Goal: Complete application form: Complete application form

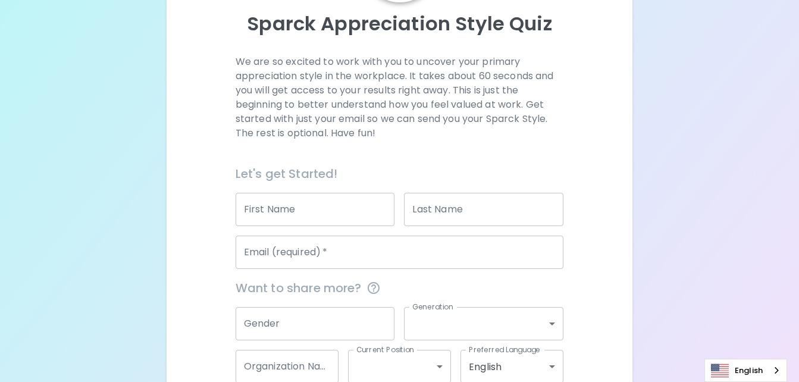
scroll to position [131, 0]
click at [318, 210] on input "First Name" at bounding box center [316, 208] width 160 height 33
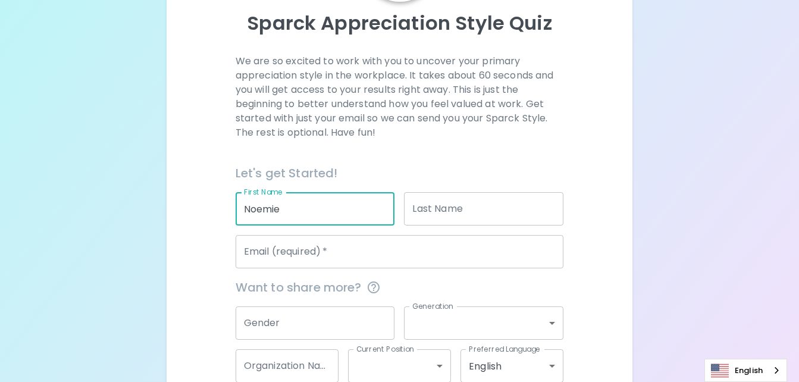
type input "Noemie"
click at [422, 201] on div "Last Name Last Name" at bounding box center [484, 208] width 160 height 33
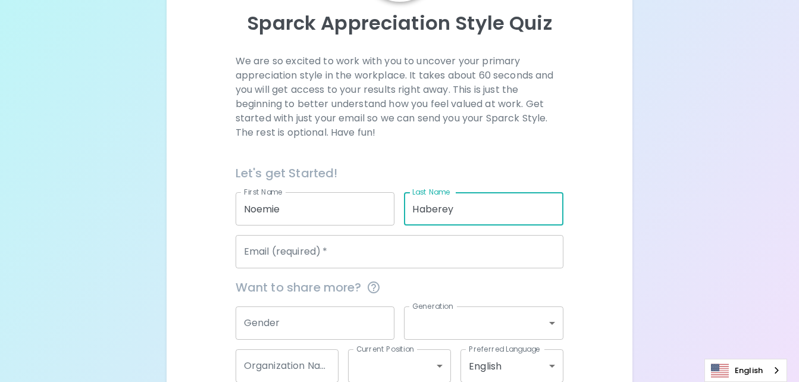
type input "Haberey"
click at [347, 247] on input "Email (required)   *" at bounding box center [400, 251] width 329 height 33
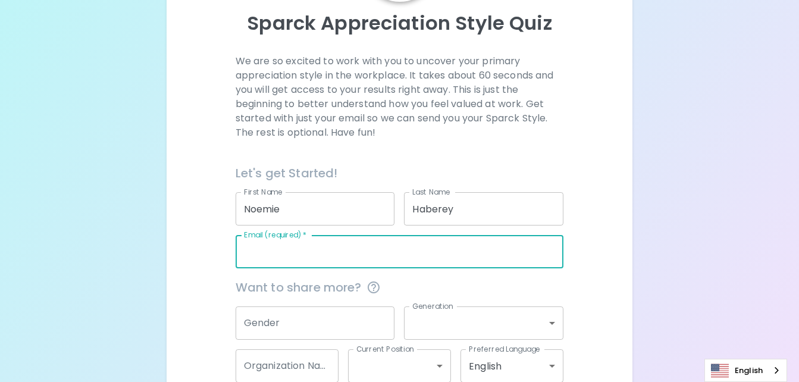
click at [347, 247] on input "Email (required)   *" at bounding box center [400, 251] width 329 height 33
type input "h"
type input "[EMAIL_ADDRESS][DOMAIN_NAME]"
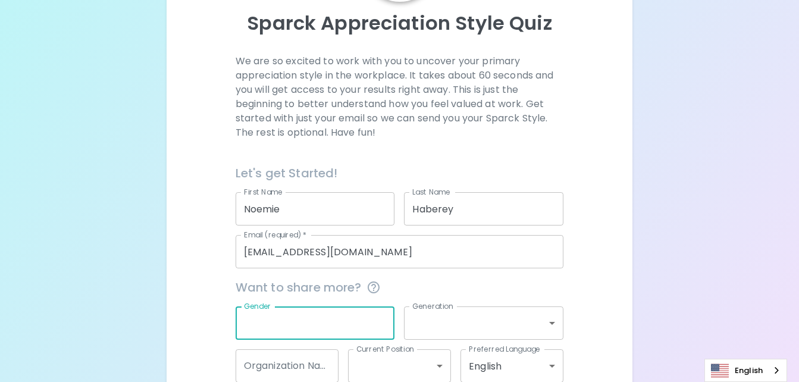
click at [311, 326] on input "Gender" at bounding box center [316, 323] width 160 height 33
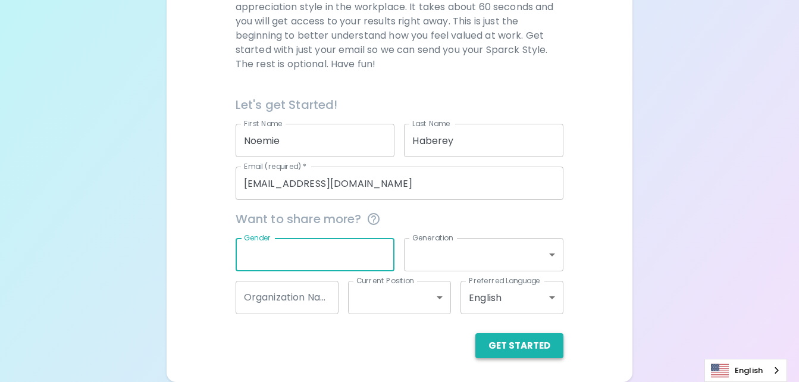
click at [508, 347] on button "Get Started" at bounding box center [520, 345] width 88 height 25
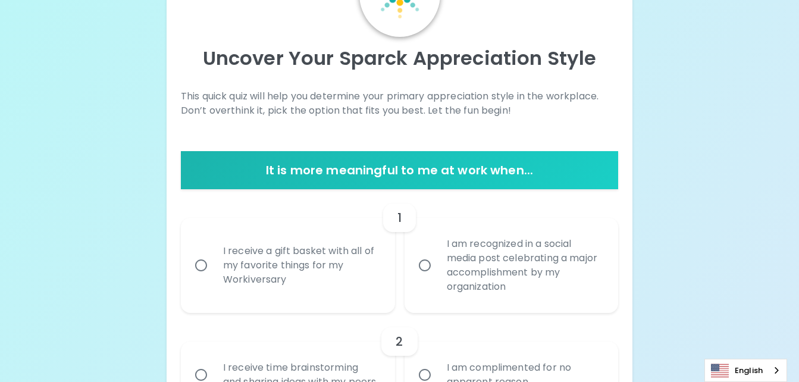
scroll to position [95, 0]
click at [427, 273] on input "I am recognized in a social media post celebrating a major accomplishment by my…" at bounding box center [425, 266] width 25 height 25
radio input "true"
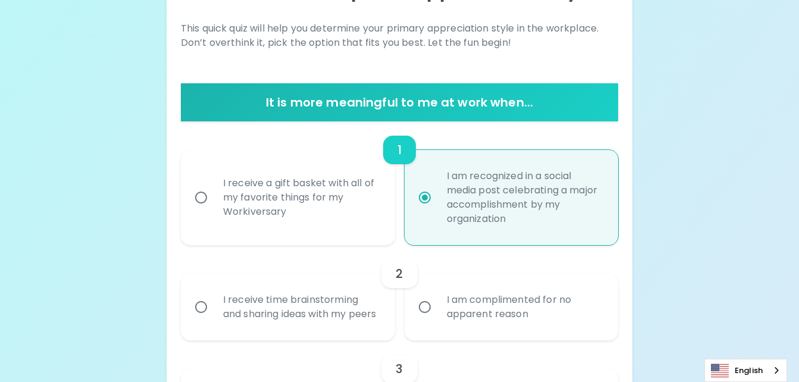
scroll to position [190, 0]
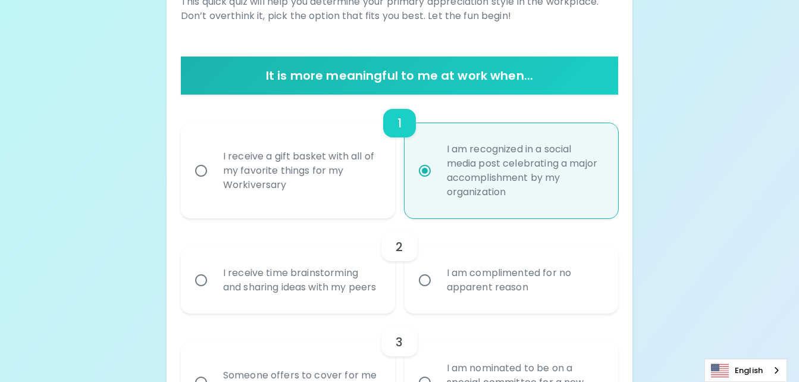
click at [205, 289] on input "I receive time brainstorming and sharing ideas with my peers" at bounding box center [201, 280] width 25 height 25
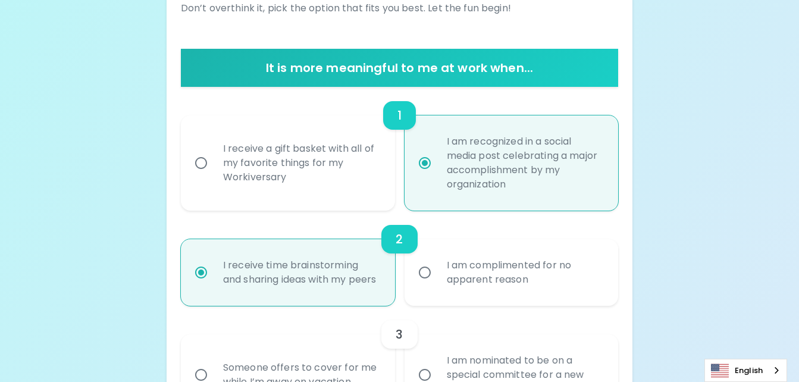
scroll to position [198, 0]
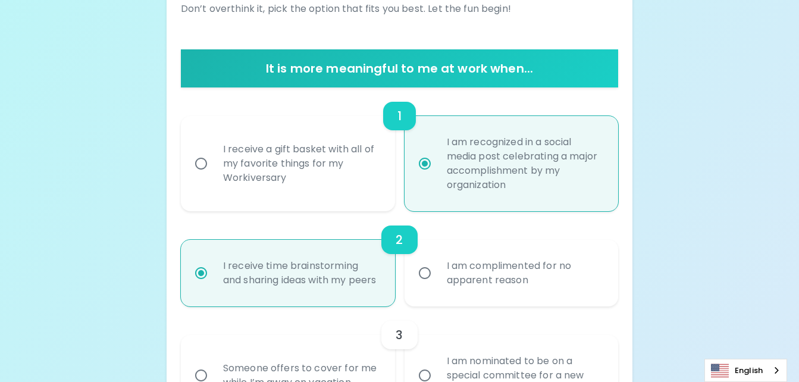
radio input "false"
click at [196, 160] on input "I receive a gift basket with all of my favorite things for my Workiversary" at bounding box center [201, 163] width 25 height 25
radio input "false"
radio input "true"
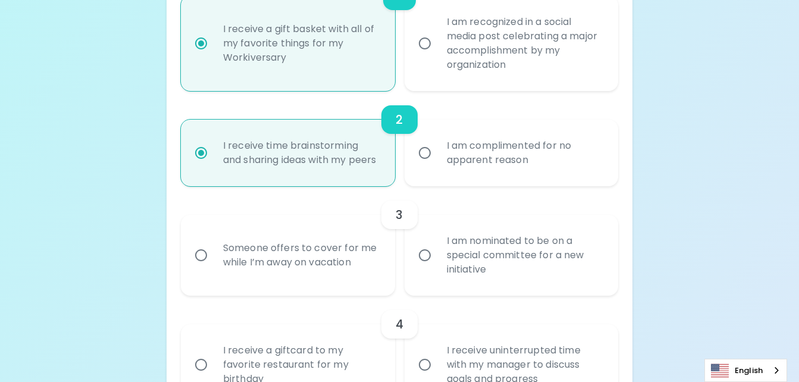
scroll to position [316, 0]
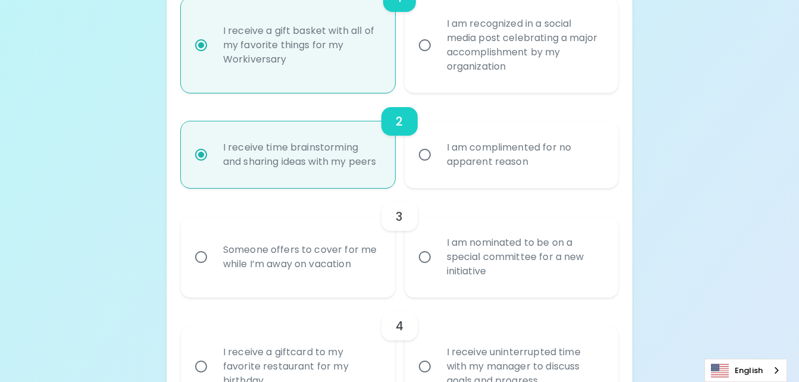
click at [426, 160] on input "I am complimented for no apparent reason" at bounding box center [425, 154] width 25 height 25
radio input "true"
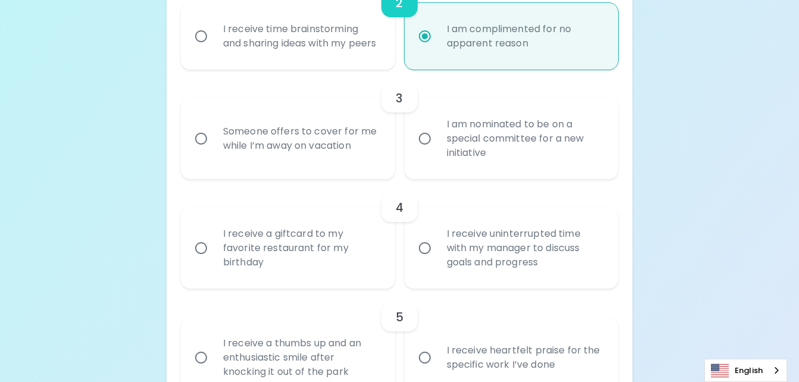
scroll to position [438, 0]
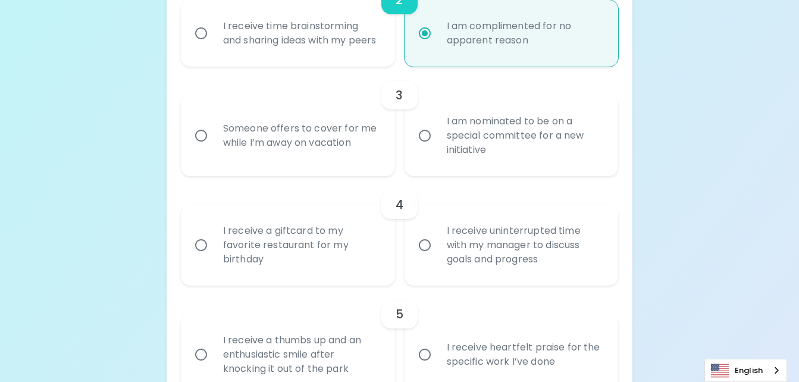
radio input "true"
click at [202, 147] on input "Someone offers to cover for me while I’m away on vacation" at bounding box center [201, 135] width 25 height 25
radio input "false"
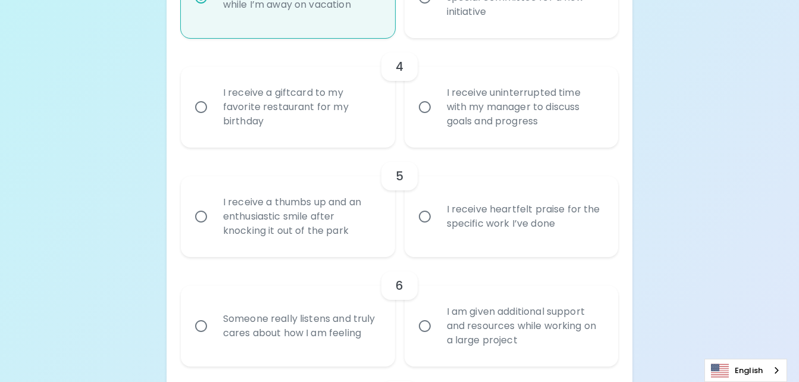
scroll to position [574, 0]
radio input "true"
click at [427, 121] on input "I receive uninterrupted time with my manager to discuss goals and progress" at bounding box center [425, 108] width 25 height 25
radio input "false"
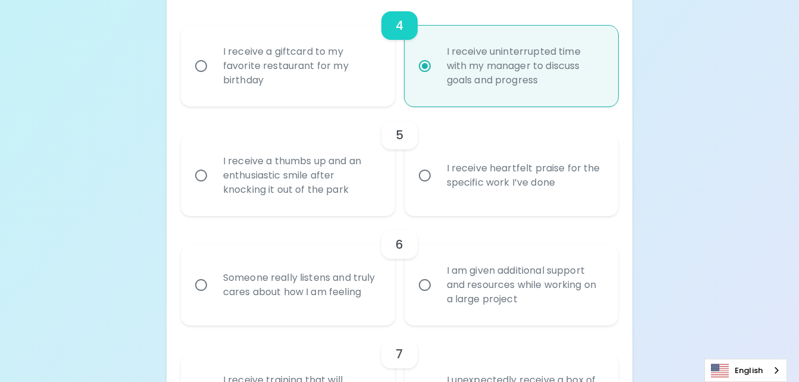
scroll to position [618, 0]
radio input "true"
click at [423, 186] on input "I receive heartfelt praise for the specific work I’ve done" at bounding box center [425, 174] width 25 height 25
radio input "false"
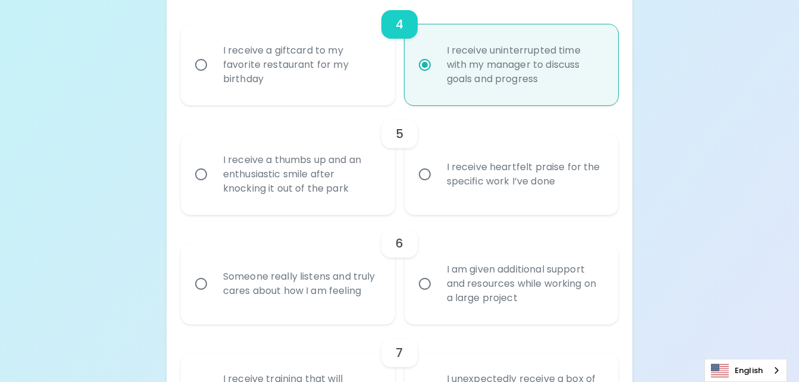
radio input "false"
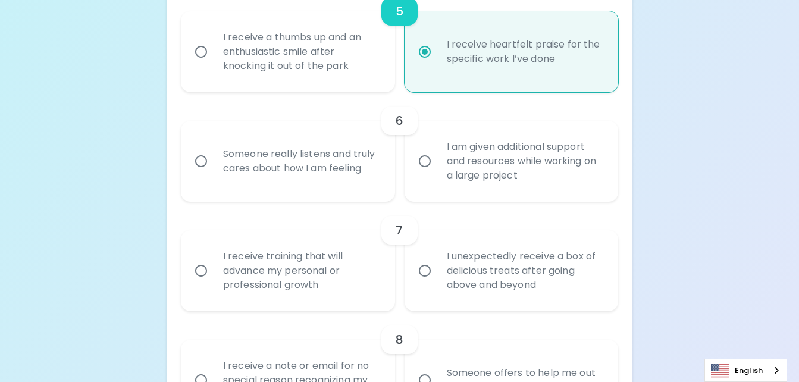
scroll to position [741, 0]
radio input "true"
click at [202, 173] on input "Someone really listens and truly cares about how I am feeling" at bounding box center [201, 160] width 25 height 25
radio input "false"
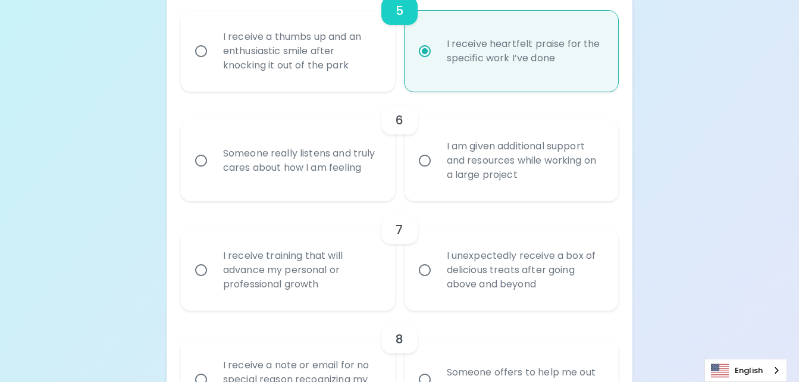
radio input "false"
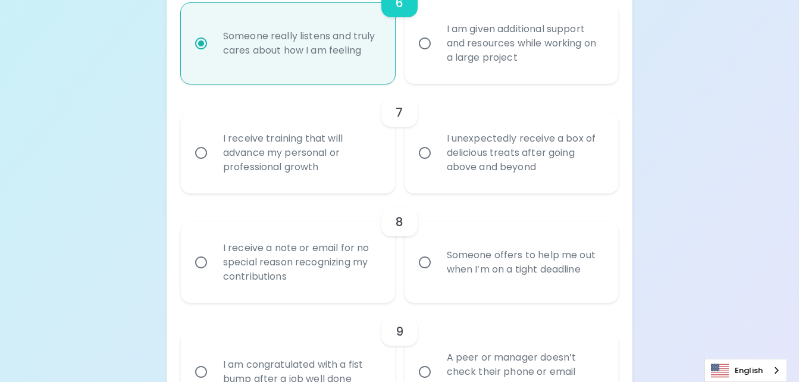
scroll to position [859, 0]
radio input "true"
click at [211, 161] on input "I receive training that will advance my personal or professional growth" at bounding box center [201, 152] width 25 height 25
radio input "false"
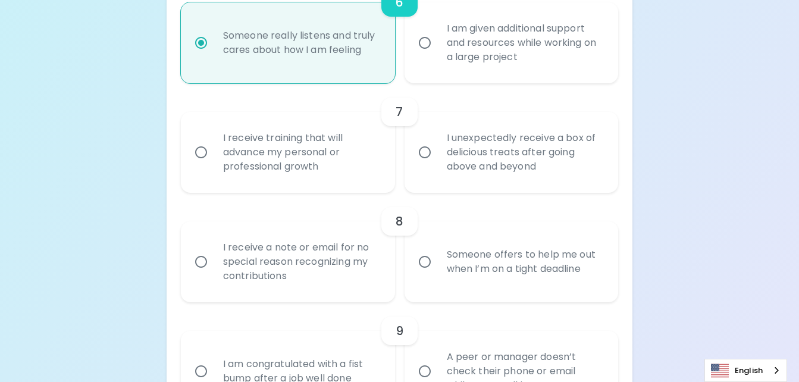
radio input "false"
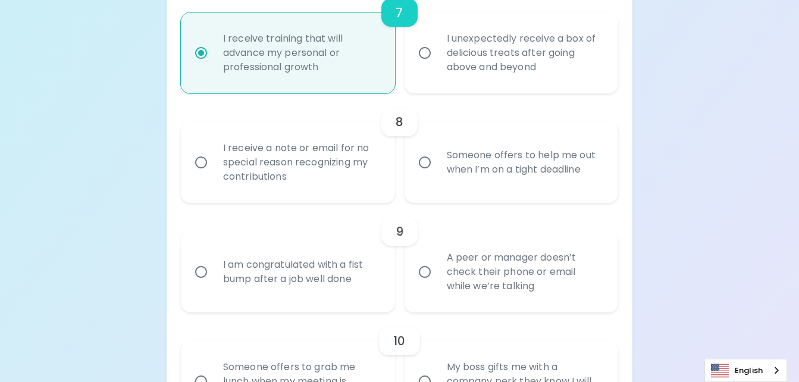
scroll to position [959, 0]
radio input "true"
click at [426, 174] on input "Someone offers to help me out when I’m on a tight deadline" at bounding box center [425, 161] width 25 height 25
radio input "false"
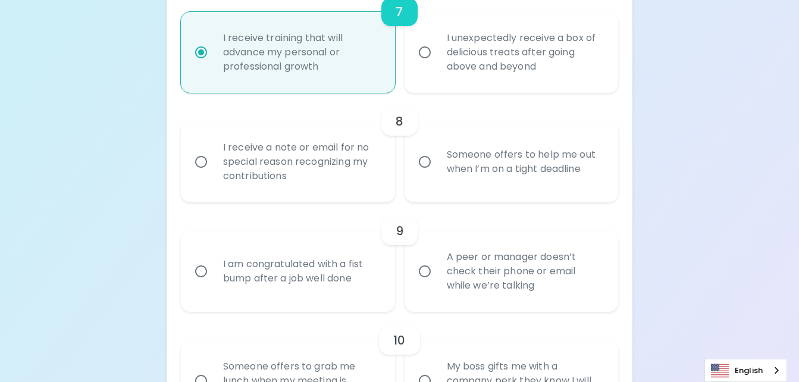
radio input "false"
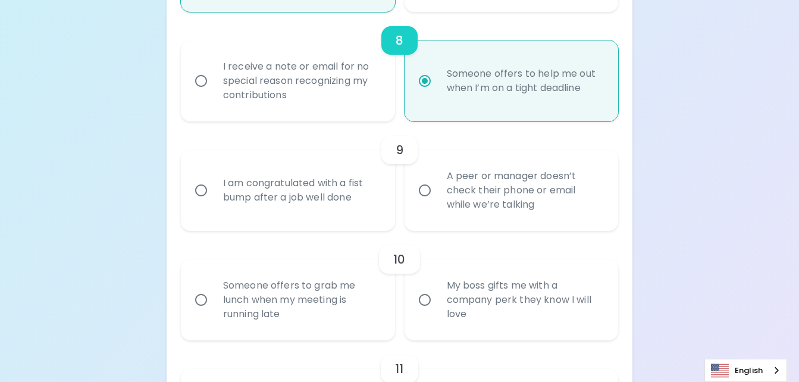
scroll to position [1039, 0]
radio input "true"
click at [426, 201] on input "A peer or manager doesn’t check their phone or email while we’re talking" at bounding box center [425, 191] width 25 height 25
radio input "false"
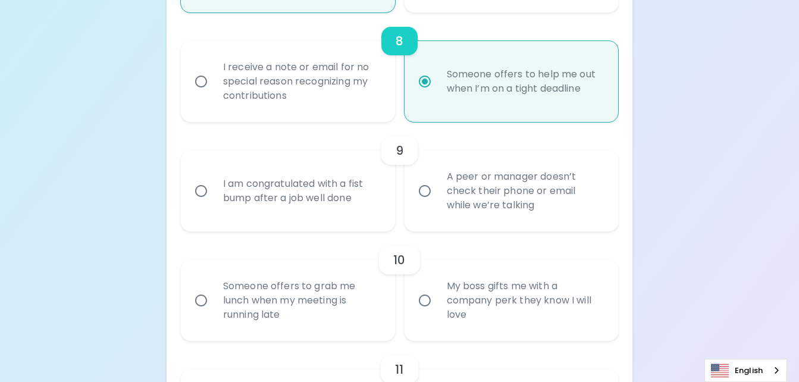
radio input "false"
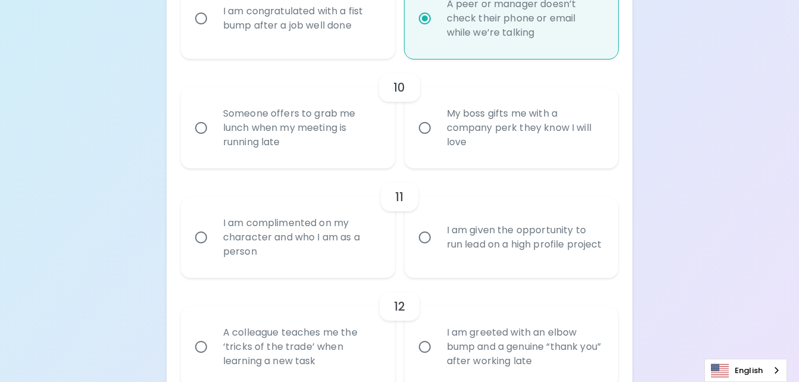
scroll to position [1211, 0]
radio input "true"
click at [425, 141] on input "My boss gifts me with a company perk they know I will love" at bounding box center [425, 128] width 25 height 25
radio input "false"
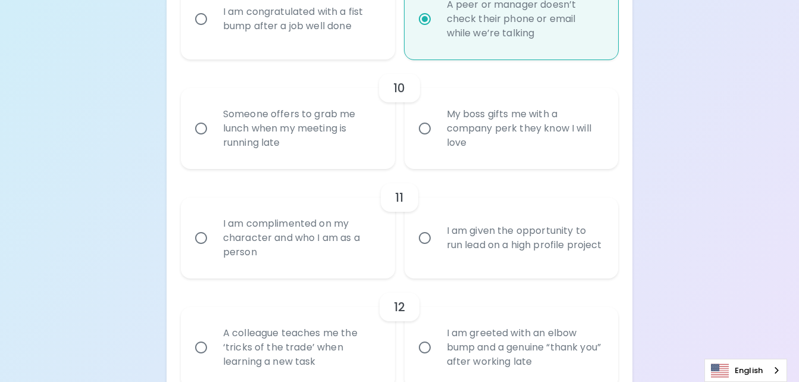
radio input "false"
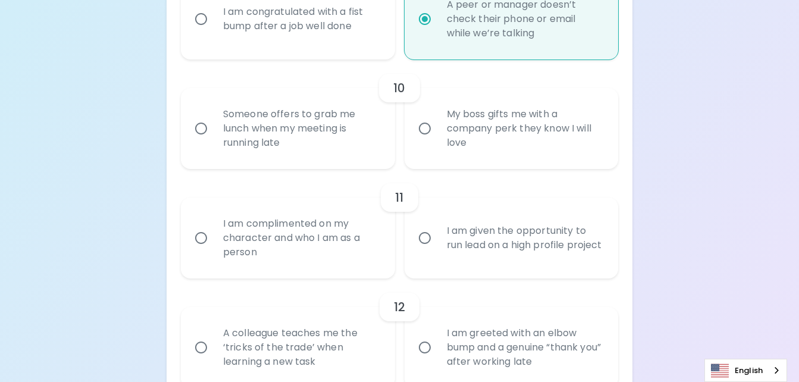
radio input "false"
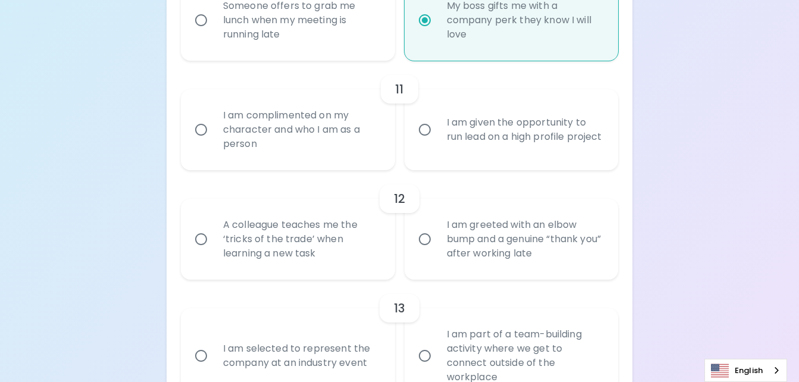
scroll to position [1319, 0]
radio input "true"
click at [326, 132] on div "I am complimented on my character and who I am as a person" at bounding box center [301, 130] width 175 height 71
click at [214, 132] on input "I am complimented on my character and who I am as a person" at bounding box center [201, 130] width 25 height 25
radio input "false"
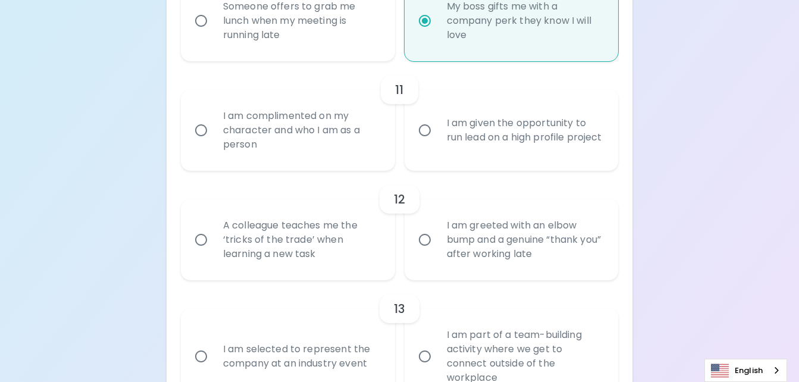
radio input "false"
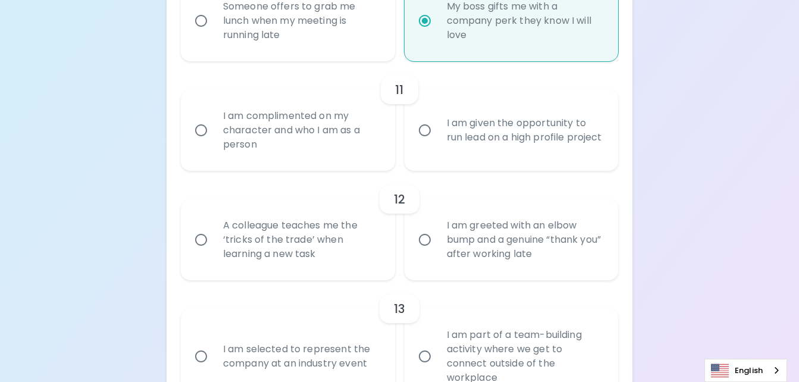
radio input "false"
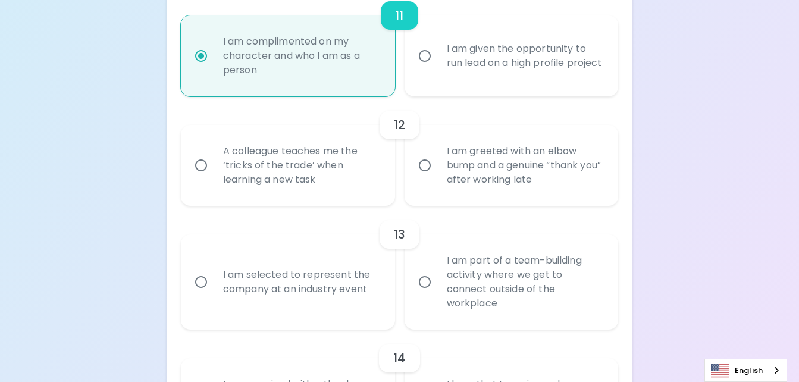
scroll to position [1391, 0]
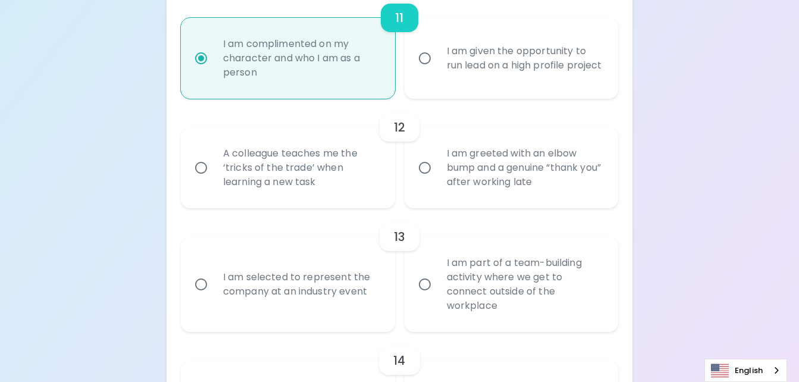
radio input "true"
click at [313, 199] on div "A colleague teaches me the ‘tricks of the trade’ when learning a new task" at bounding box center [301, 167] width 175 height 71
click at [214, 180] on input "A colleague teaches me the ‘tricks of the trade’ when learning a new task" at bounding box center [201, 167] width 25 height 25
radio input "false"
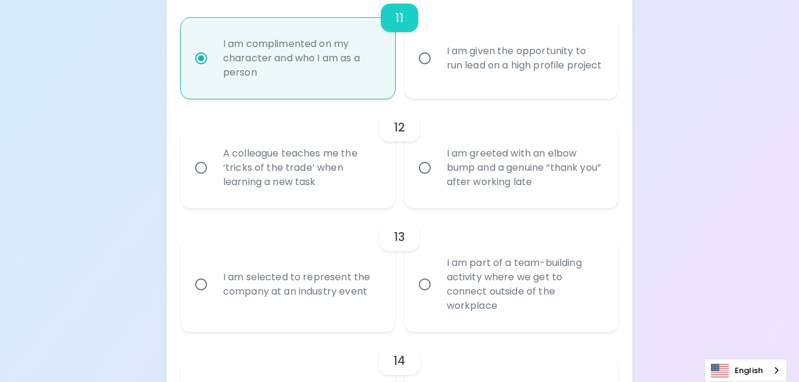
radio input "false"
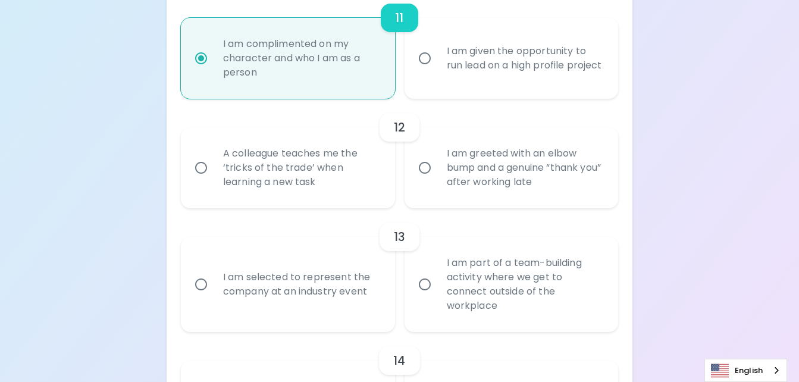
radio input "false"
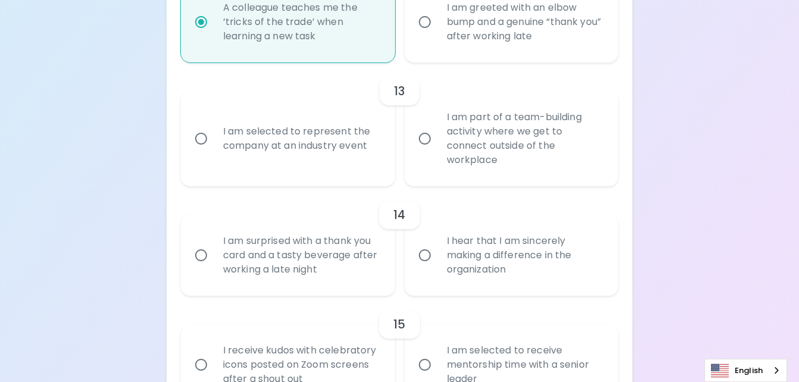
scroll to position [1540, 0]
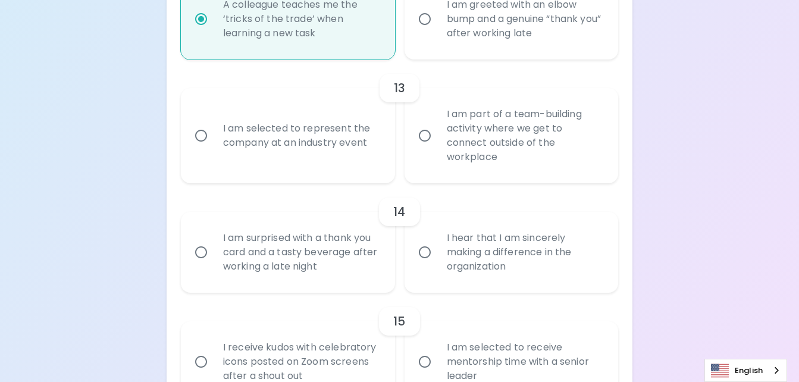
radio input "true"
click at [429, 142] on input "I am part of a team-building activity where we get to connect outside of the wo…" at bounding box center [425, 135] width 25 height 25
radio input "false"
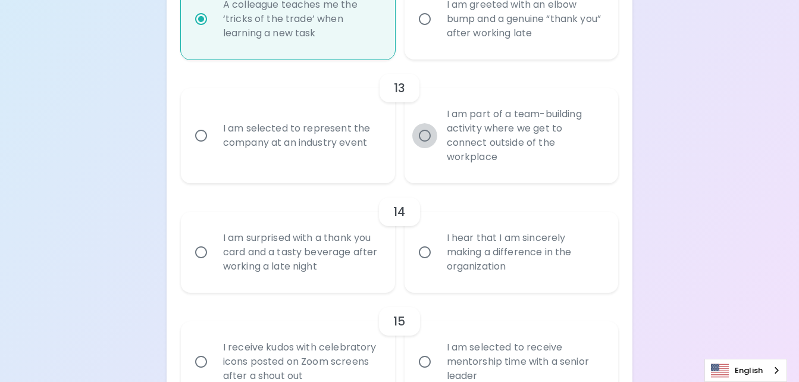
radio input "false"
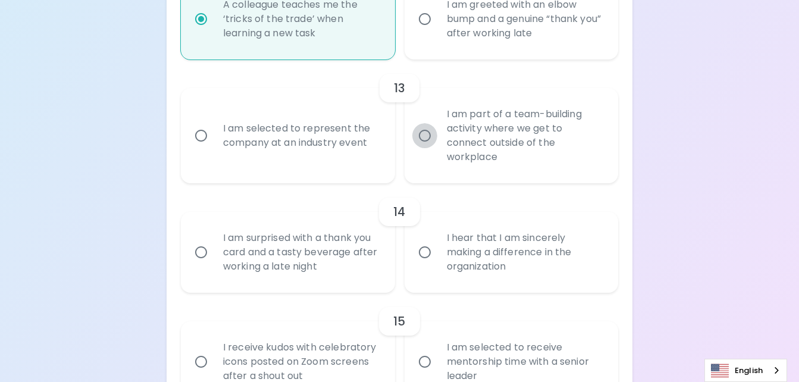
radio input "false"
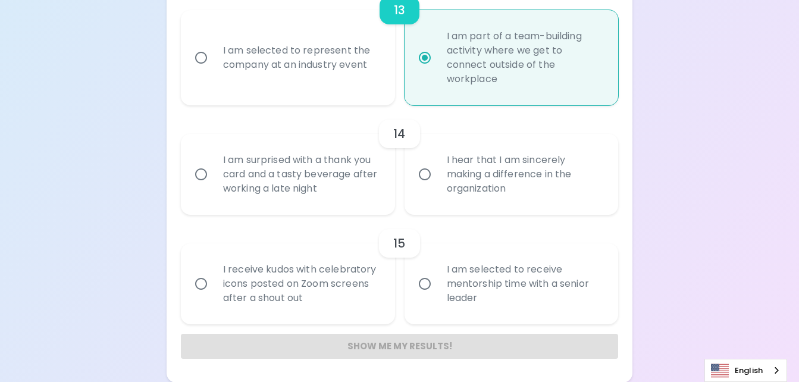
scroll to position [1633, 0]
radio input "true"
click at [424, 173] on input "I hear that I am sincerely making a difference in the organization" at bounding box center [425, 173] width 25 height 25
radio input "false"
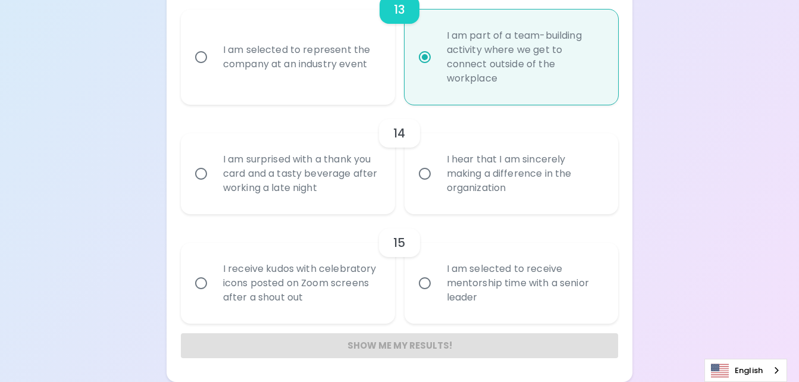
radio input "false"
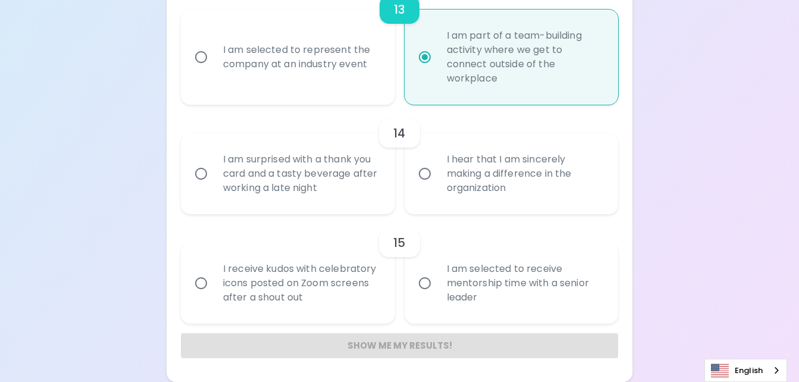
radio input "false"
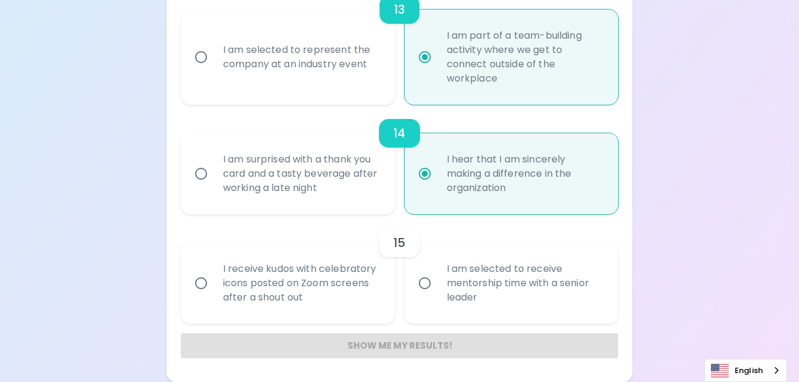
radio input "true"
click at [417, 283] on input "I am selected to receive mentorship time with a senior leader" at bounding box center [425, 283] width 25 height 25
radio input "false"
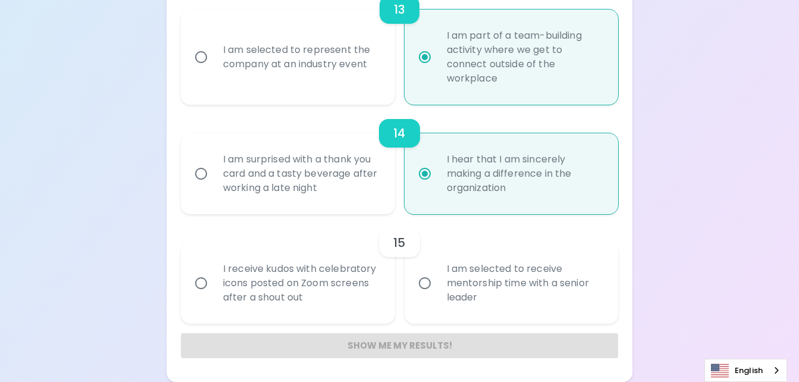
radio input "false"
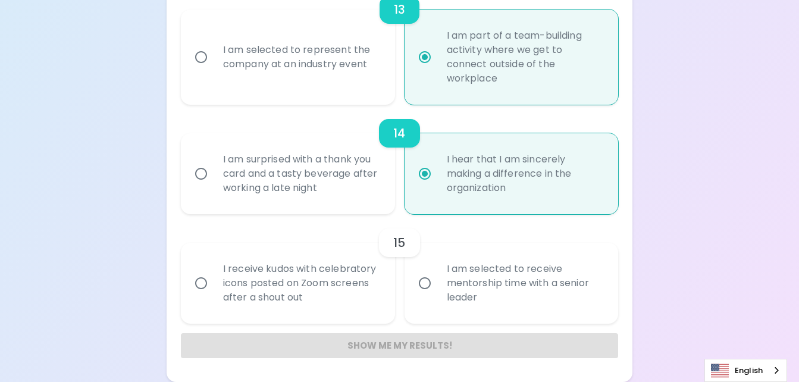
radio input "false"
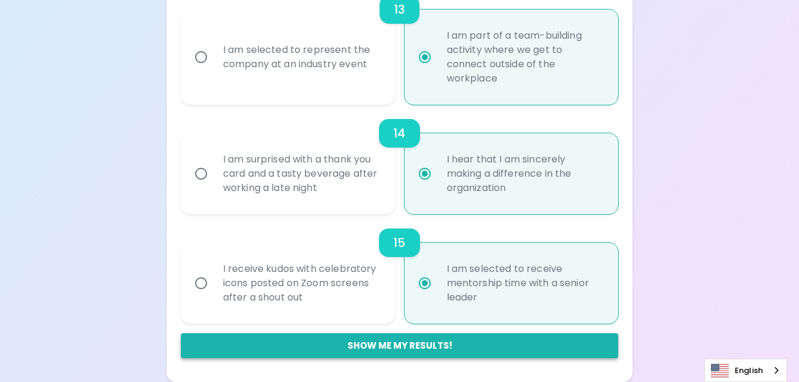
radio input "true"
click at [389, 349] on button "Show me my results!" at bounding box center [400, 345] width 438 height 25
radio input "false"
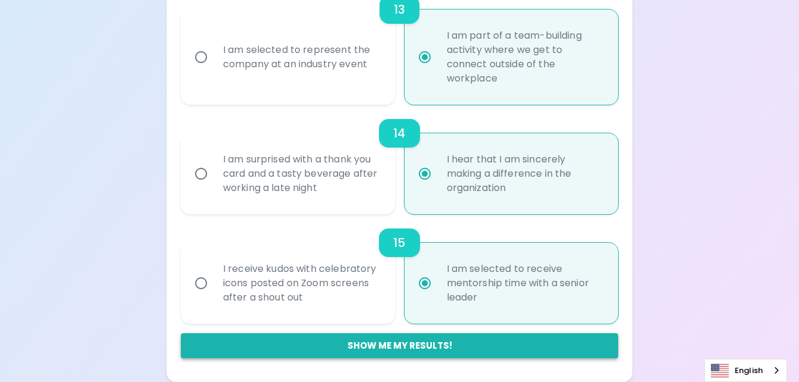
radio input "false"
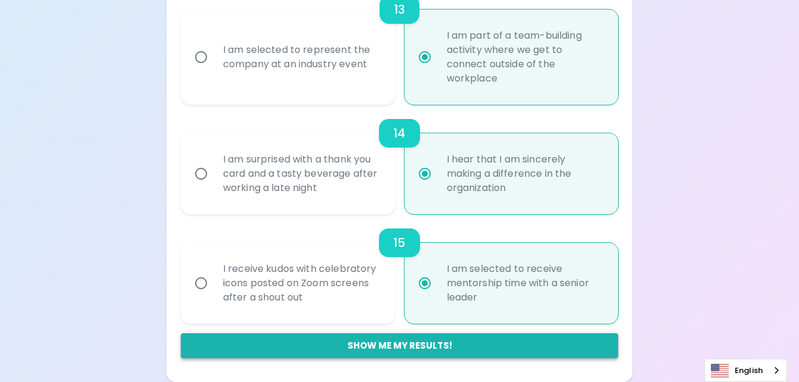
radio input "false"
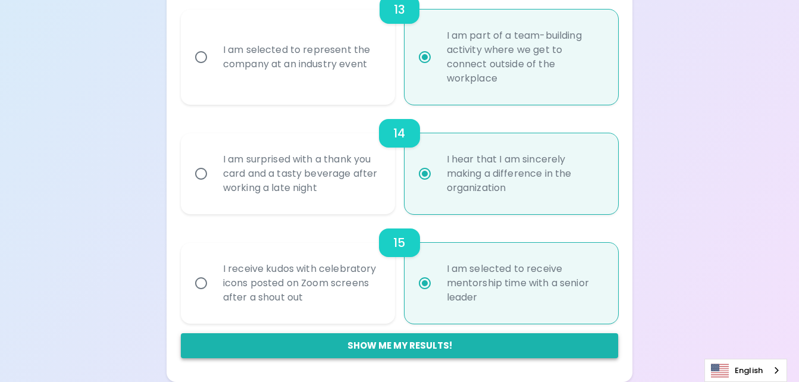
radio input "false"
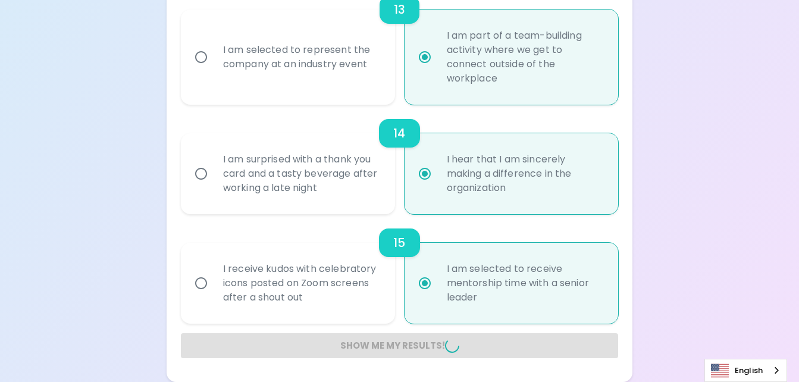
radio input "false"
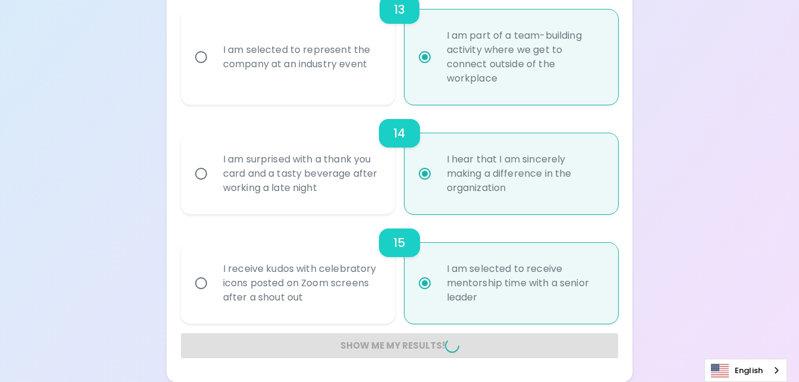
radio input "false"
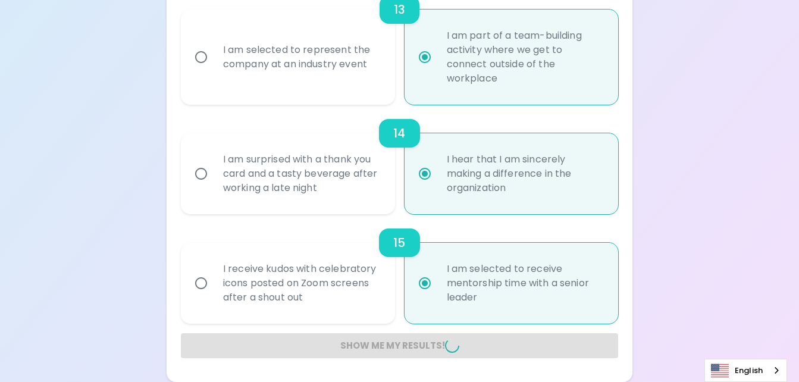
radio input "false"
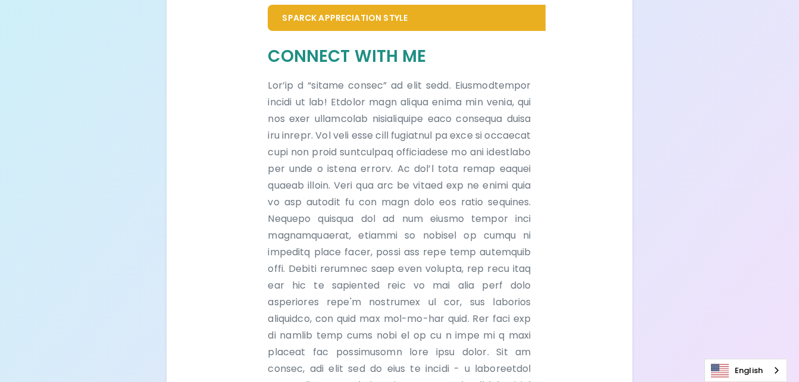
scroll to position [895, 0]
